Goal: Information Seeking & Learning: Find specific page/section

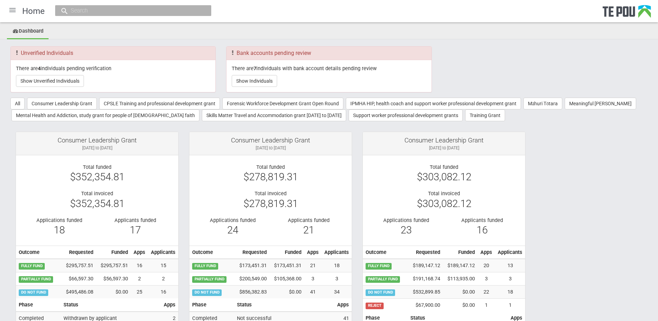
click at [15, 12] on div at bounding box center [12, 10] width 17 height 17
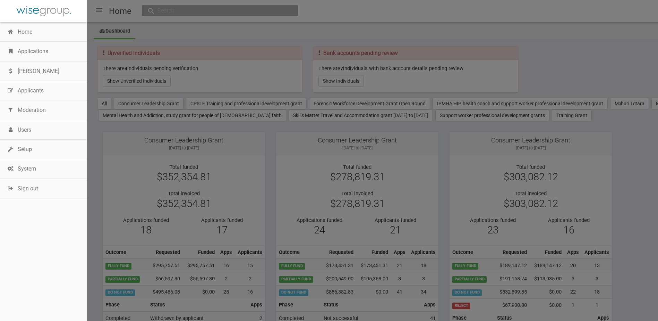
click at [167, 9] on div at bounding box center [329, 160] width 658 height 321
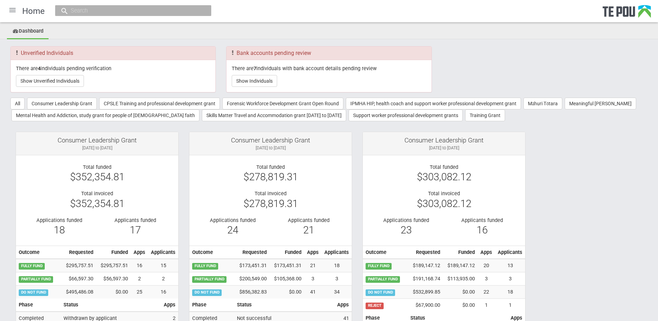
click at [168, 9] on input "text" at bounding box center [130, 10] width 122 height 7
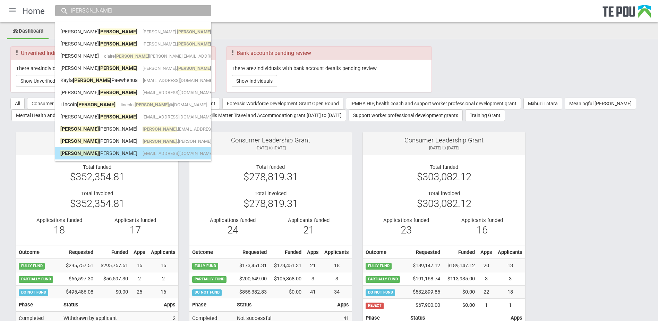
type input "martin"
click at [123, 149] on link "Martin Molloy Martymolloy@gmail.com" at bounding box center [133, 153] width 146 height 11
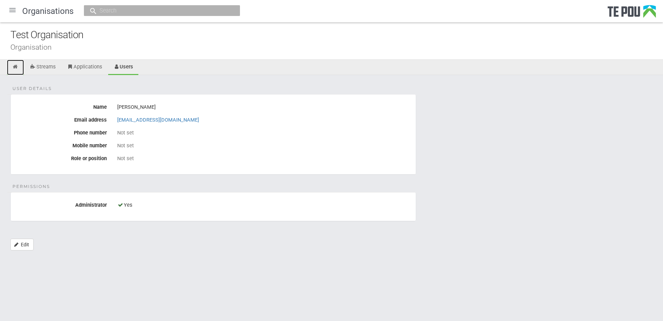
click at [16, 67] on icon at bounding box center [15, 66] width 7 height 5
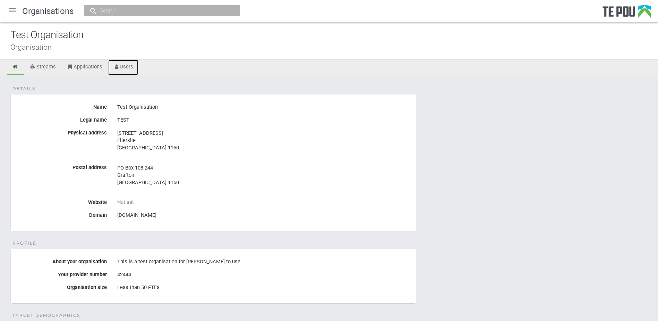
click at [134, 71] on link "Users" at bounding box center [123, 67] width 31 height 15
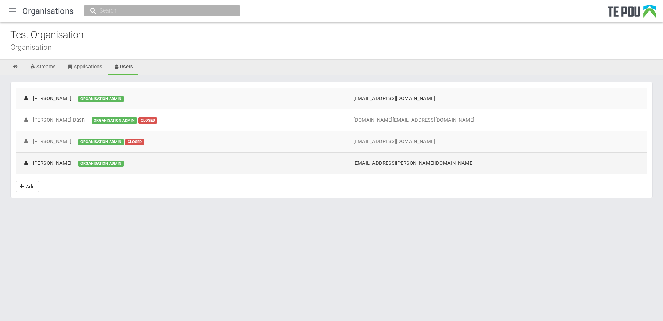
click at [201, 164] on td "Patrick Molloy ORGANISATION ADMIN" at bounding box center [181, 162] width 331 height 21
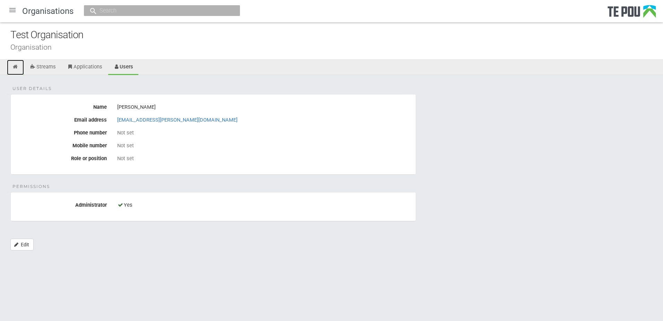
click at [14, 63] on link at bounding box center [15, 67] width 17 height 15
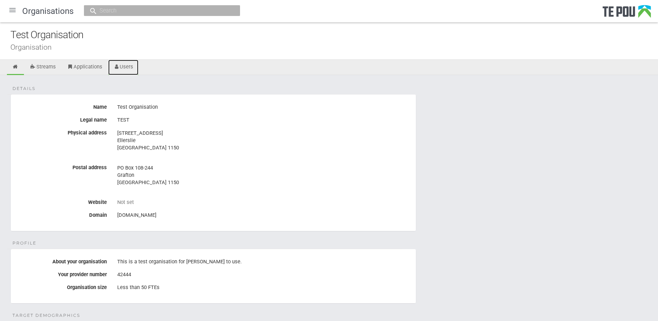
click at [125, 70] on link "Users" at bounding box center [123, 67] width 31 height 15
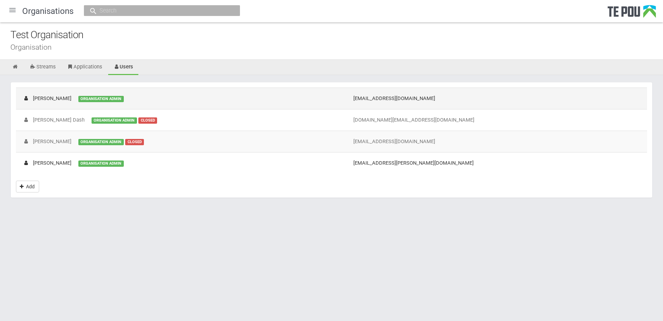
click at [127, 102] on td "[PERSON_NAME] ORGANISATION ADMIN" at bounding box center [181, 98] width 331 height 22
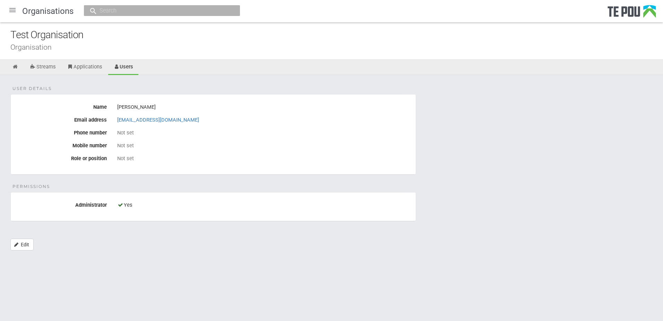
click at [137, 14] on input "text" at bounding box center [158, 10] width 122 height 7
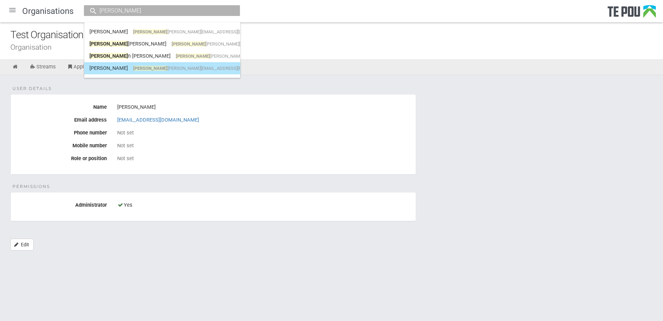
type input "[PERSON_NAME]"
click at [139, 68] on span "marty [EMAIL_ADDRESS][PERSON_NAME][DOMAIN_NAME]" at bounding box center [218, 68] width 171 height 5
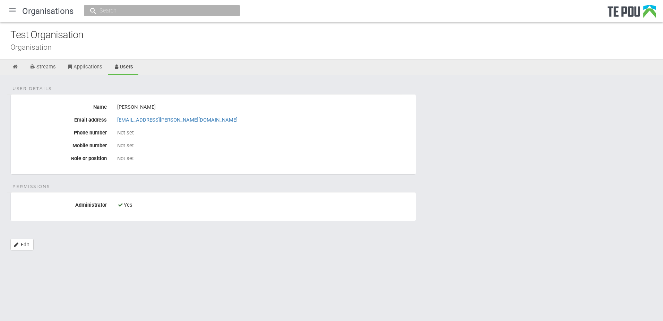
click at [145, 10] on input "text" at bounding box center [158, 10] width 122 height 7
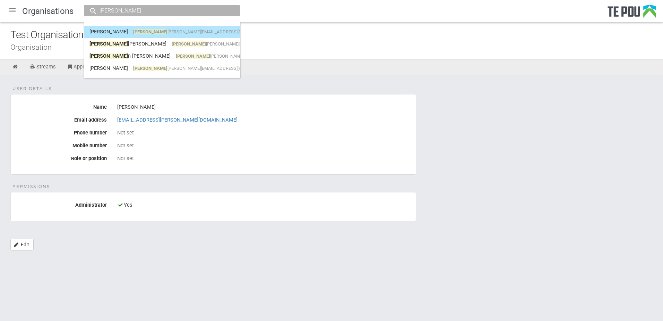
type input "[PERSON_NAME]"
click at [145, 32] on span "Marty [EMAIL_ADDRESS][DOMAIN_NAME]" at bounding box center [202, 31] width 138 height 5
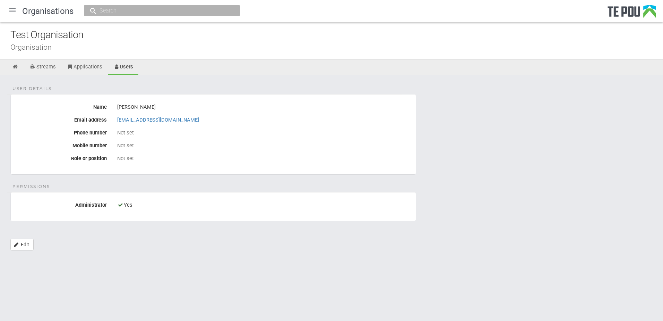
click at [141, 9] on input "text" at bounding box center [158, 10] width 122 height 7
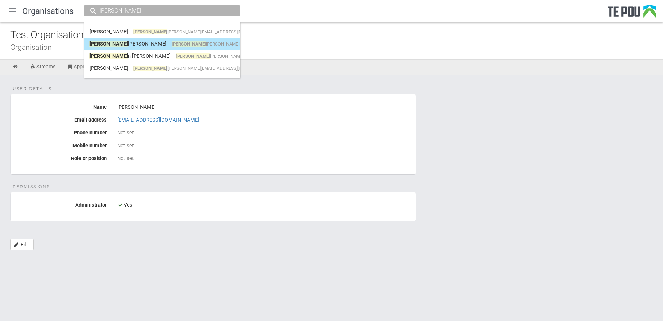
type input "marty"
click at [172, 44] on span "marty molloy+test@gmail.com" at bounding box center [241, 43] width 138 height 5
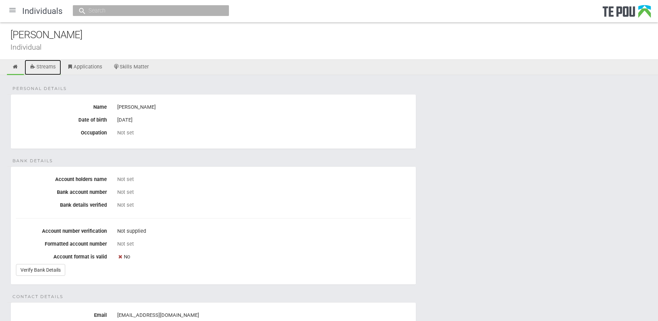
click at [43, 70] on link "Streams" at bounding box center [43, 67] width 36 height 15
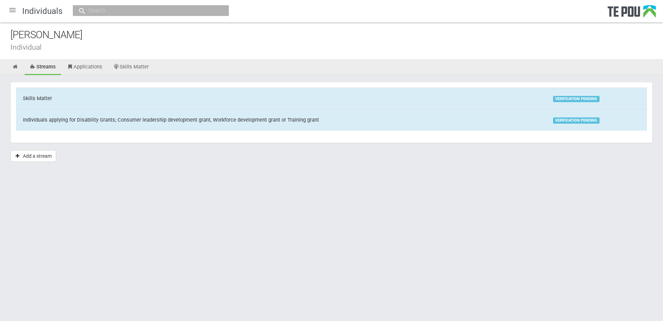
click at [84, 70] on link "Applications" at bounding box center [85, 67] width 46 height 15
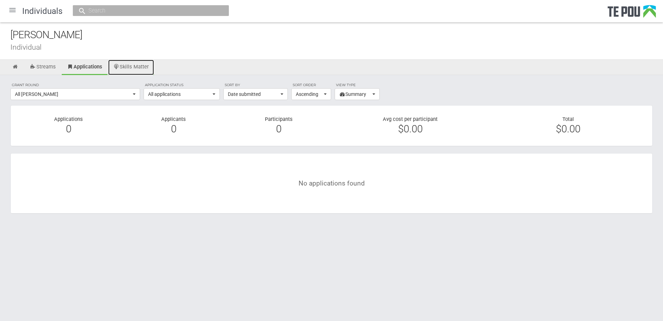
click at [133, 69] on link "Skills Matter" at bounding box center [131, 67] width 46 height 15
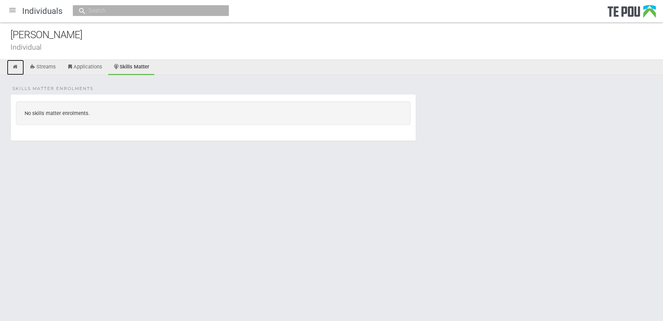
click at [17, 66] on icon at bounding box center [15, 66] width 7 height 5
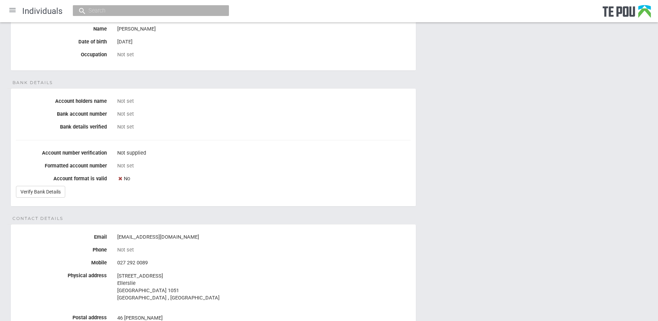
scroll to position [20, 0]
